Goal: Task Accomplishment & Management: Use online tool/utility

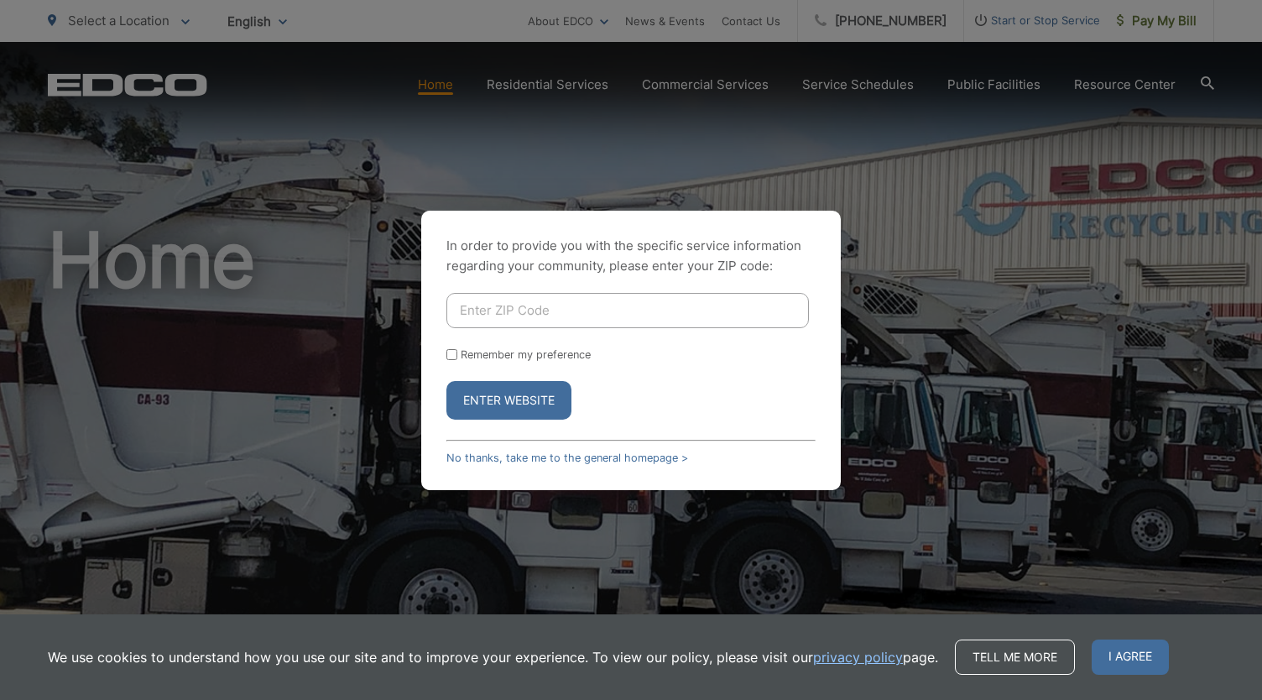
click at [524, 402] on button "Enter Website" at bounding box center [509, 400] width 125 height 39
click at [519, 303] on input "Enter ZIP Code" at bounding box center [628, 310] width 363 height 35
type input "92024"
click at [513, 397] on button "Enter Website" at bounding box center [509, 400] width 125 height 39
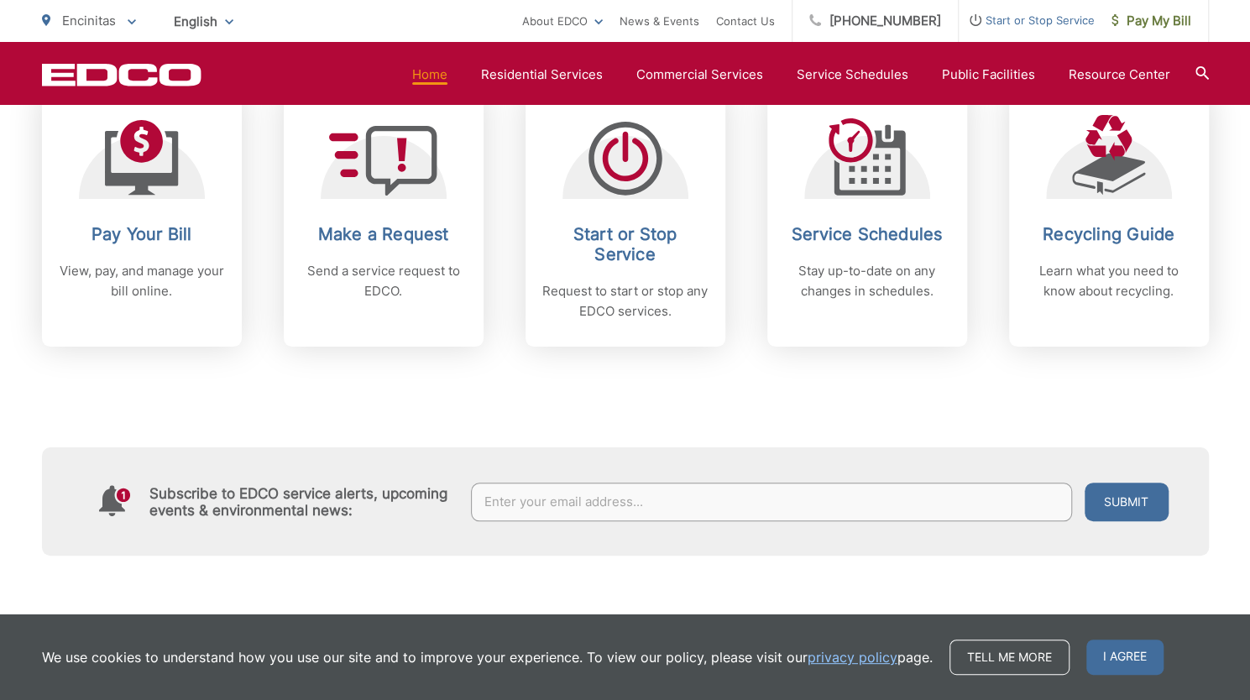
scroll to position [746, 0]
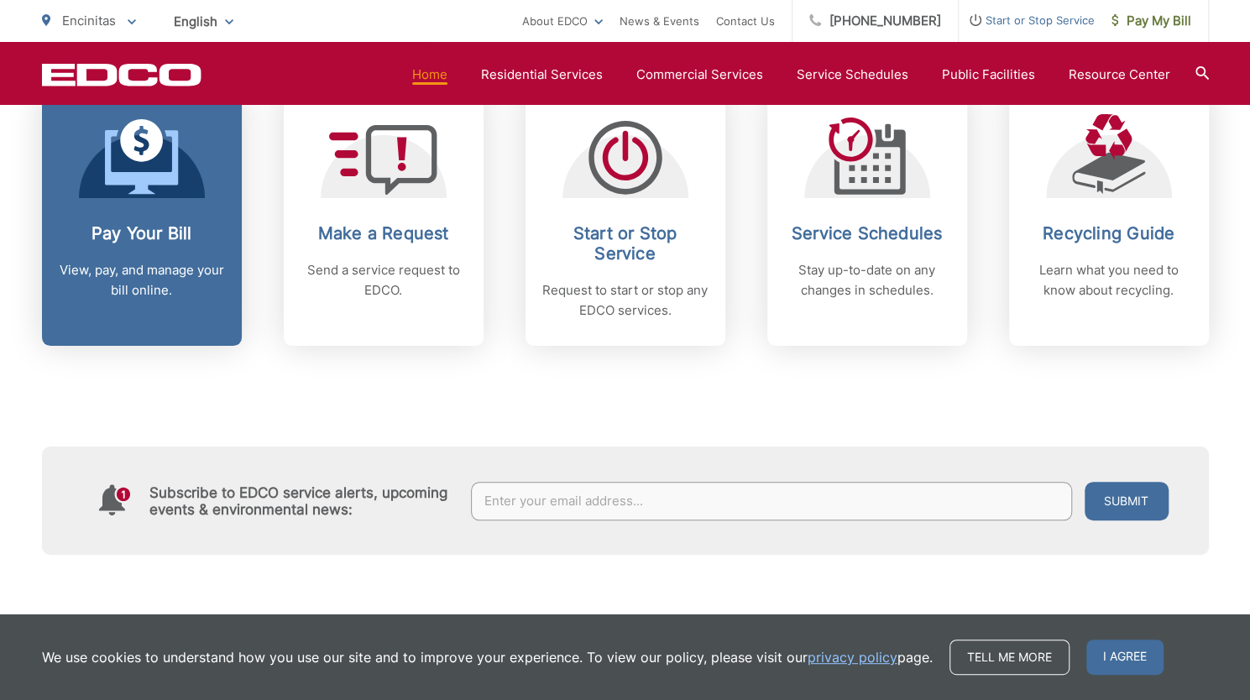
click at [154, 252] on div "Pay Your Bill View, pay, and manage your bill online." at bounding box center [142, 261] width 166 height 77
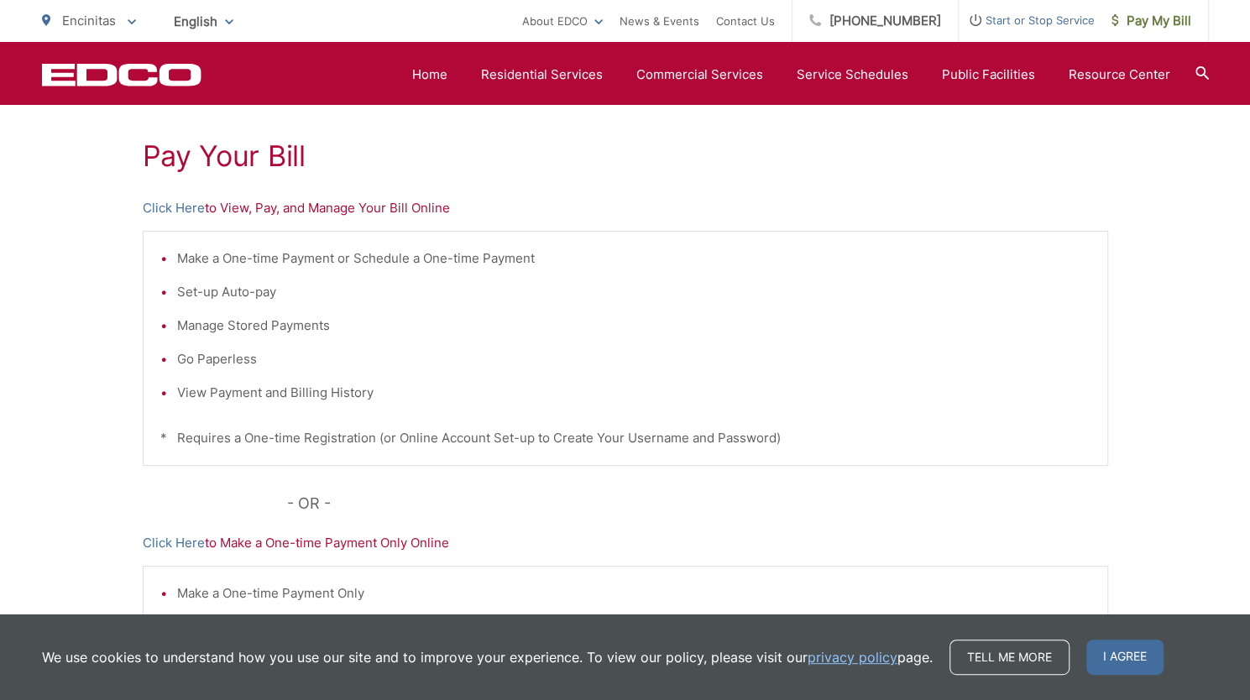
scroll to position [292, 0]
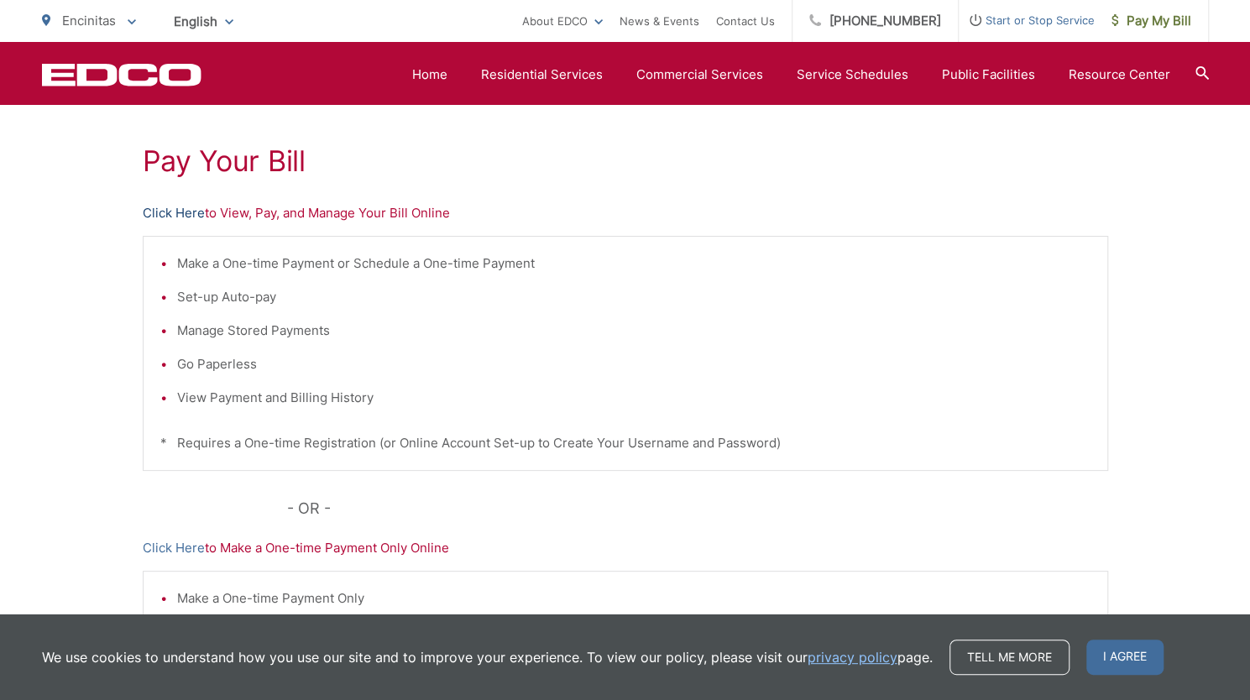
click at [164, 206] on link "Click Here" at bounding box center [174, 213] width 62 height 20
